Goal: Check status

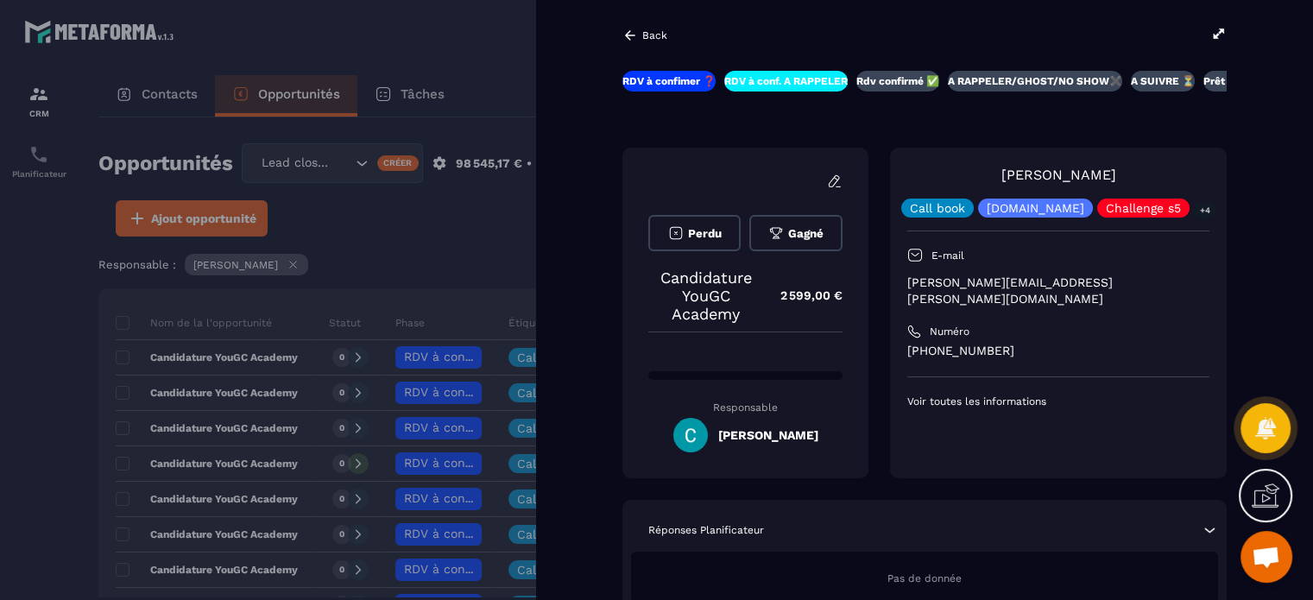
scroll to position [328, 0]
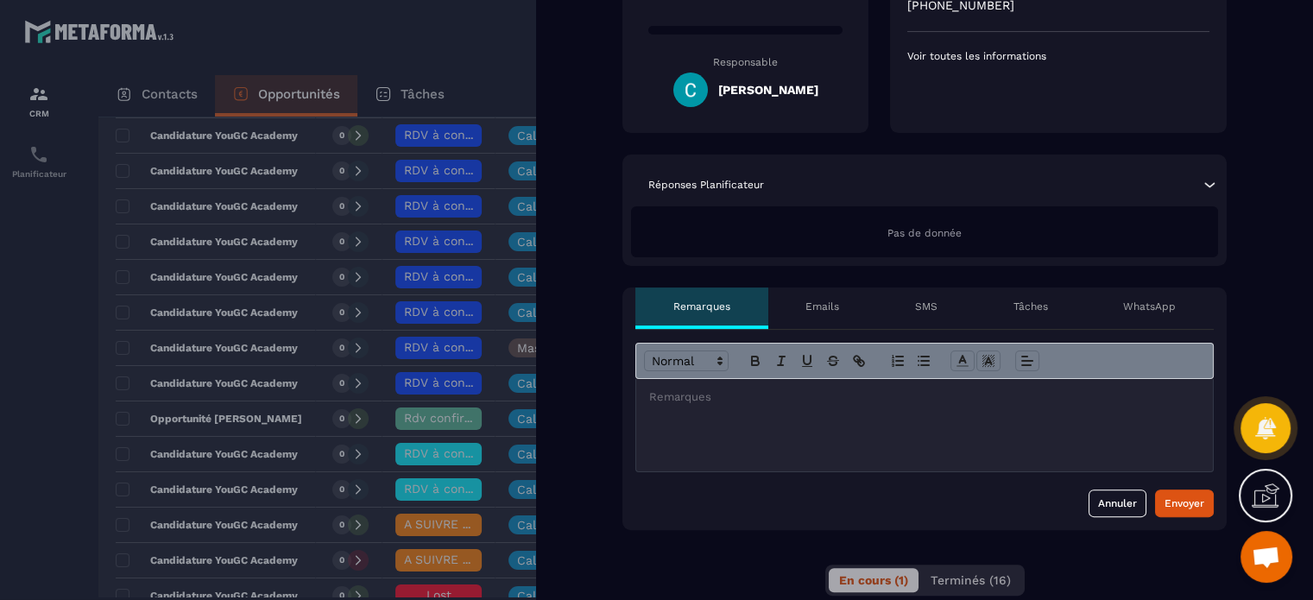
click at [805, 392] on div at bounding box center [924, 425] width 577 height 92
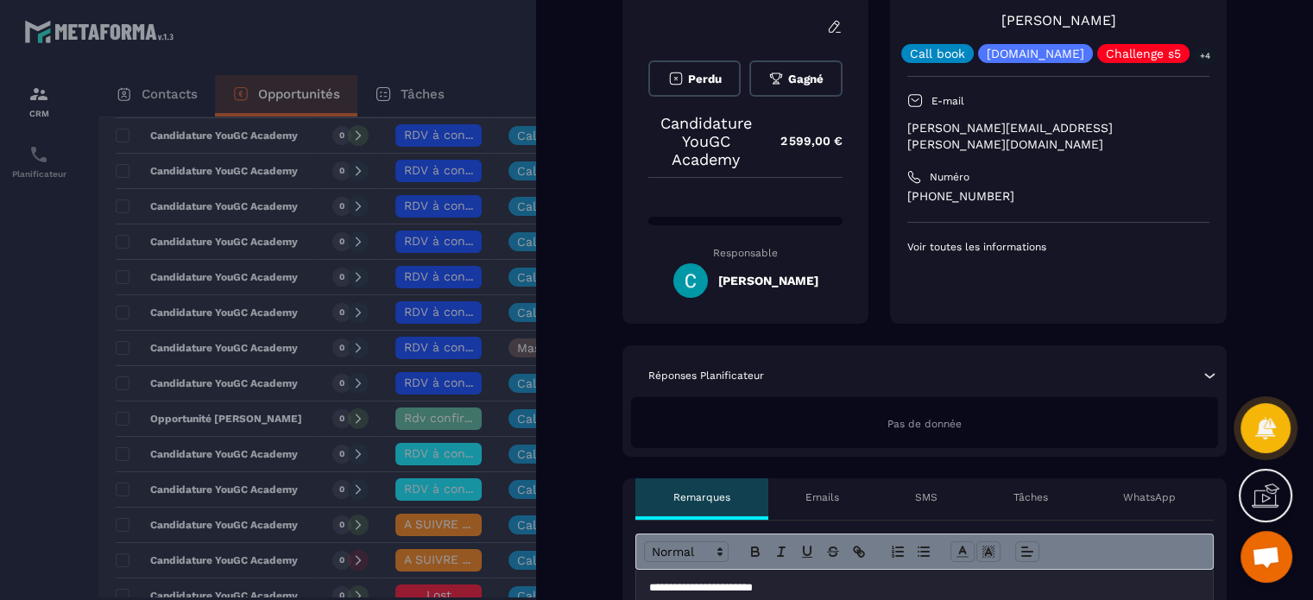
scroll to position [308, 0]
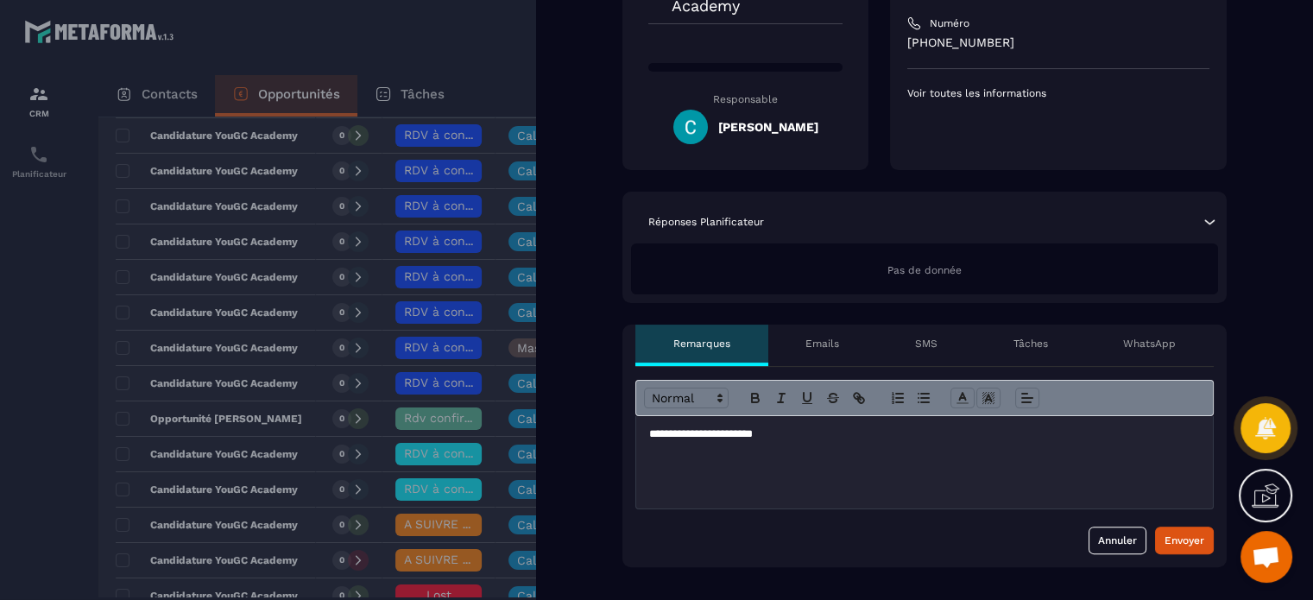
click at [487, 52] on div at bounding box center [656, 300] width 1313 height 600
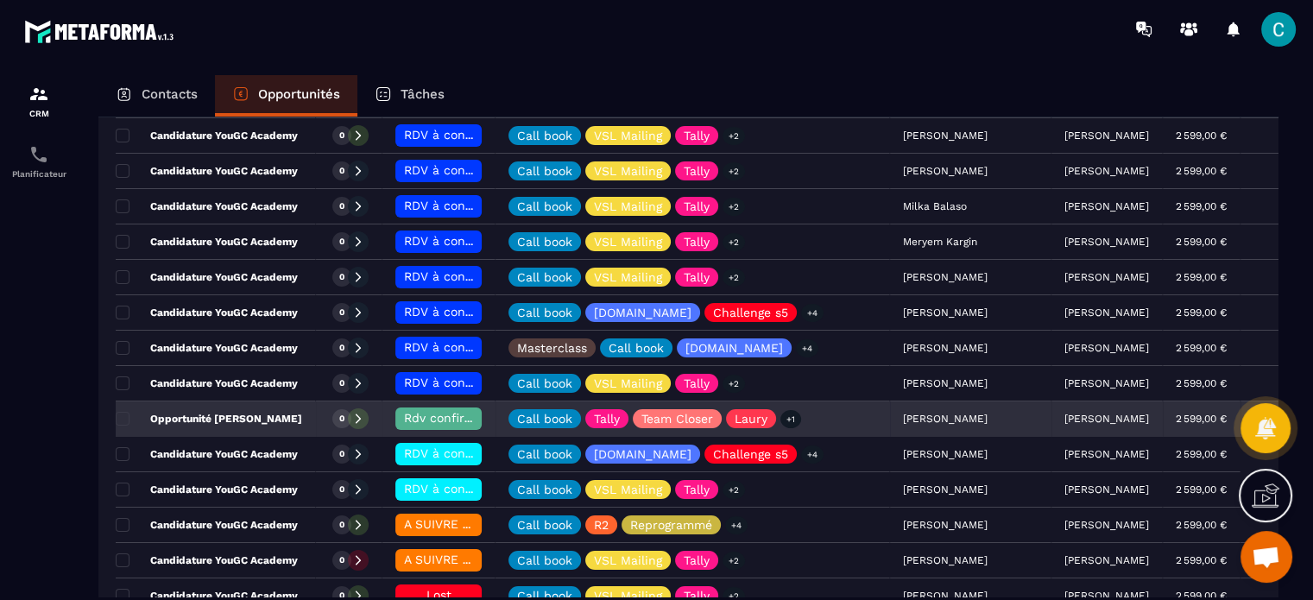
scroll to position [328, 0]
click at [420, 417] on span "Rdv confirmé ✅" at bounding box center [453, 418] width 98 height 14
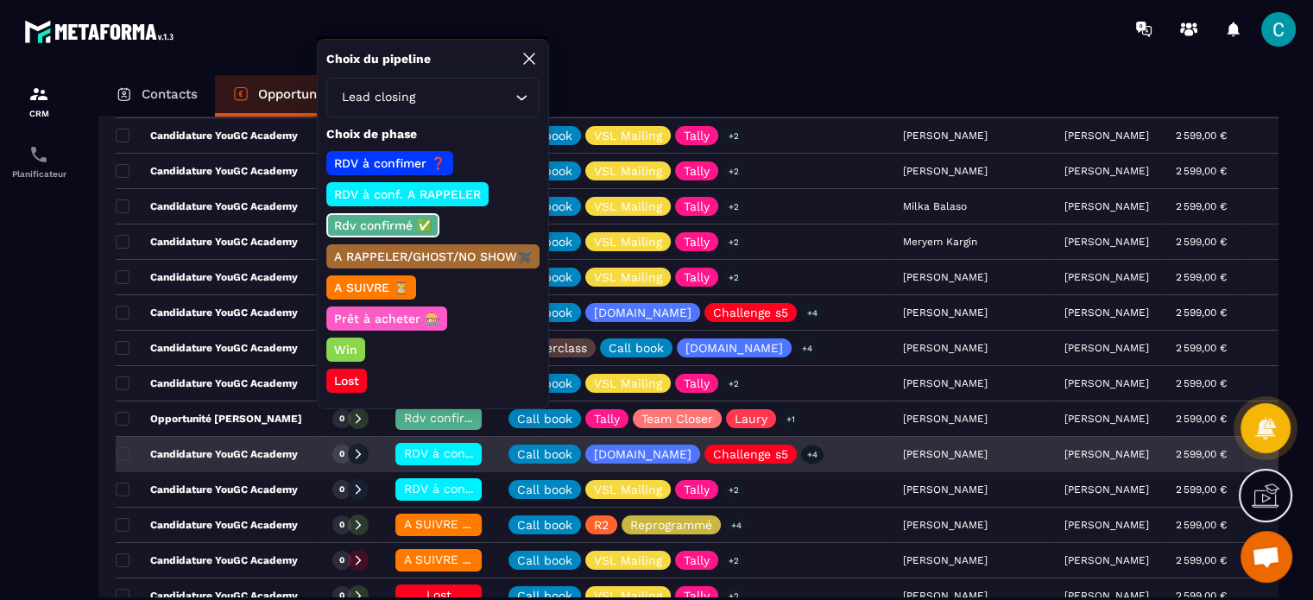
click at [448, 459] on div "RDV à conf. A RAPPELER" at bounding box center [438, 454] width 86 height 22
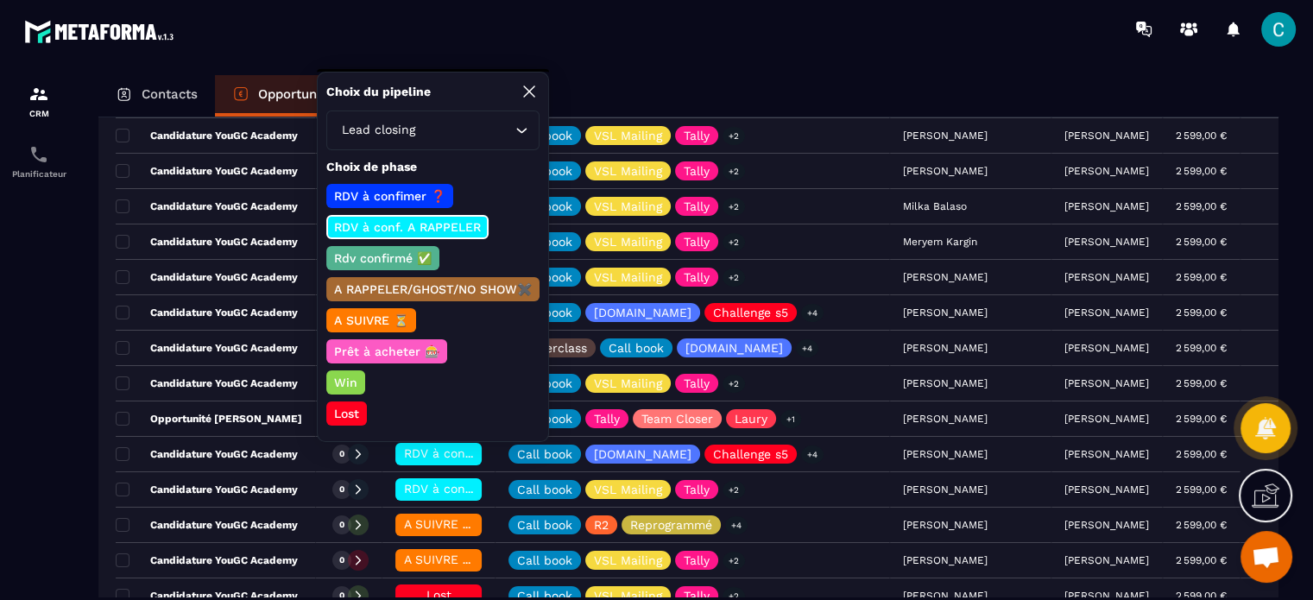
click at [389, 251] on p "Rdv confirmé ✅" at bounding box center [383, 258] width 103 height 17
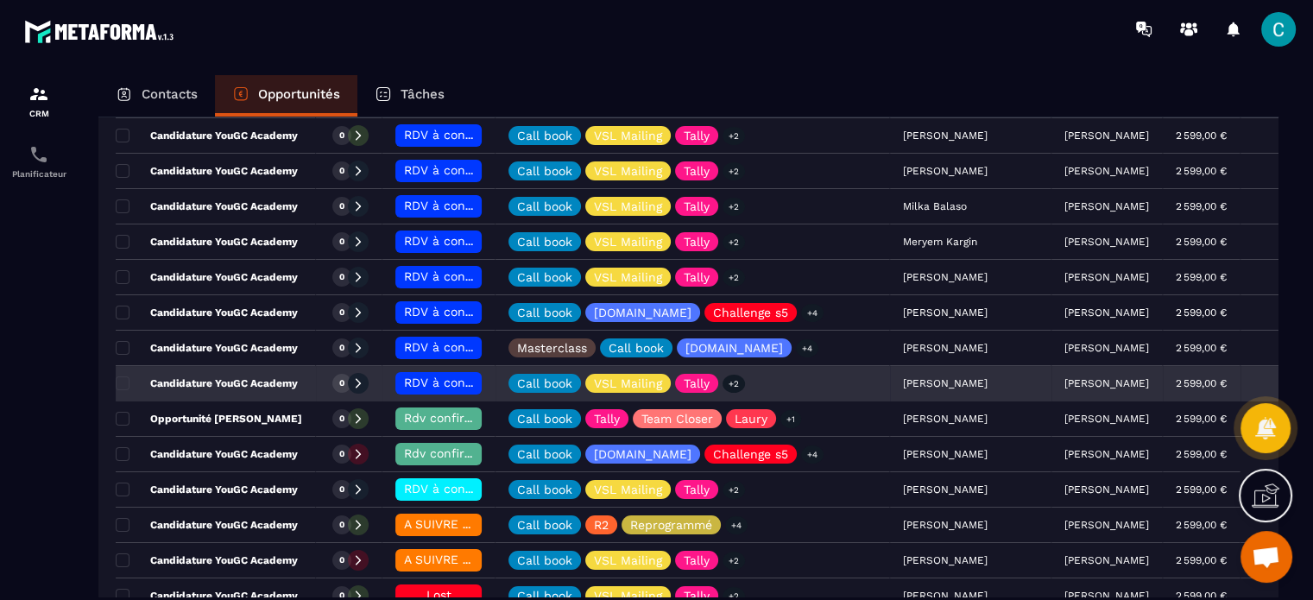
click at [890, 383] on div "[PERSON_NAME]" at bounding box center [970, 384] width 161 height 35
